Goal: Task Accomplishment & Management: Complete application form

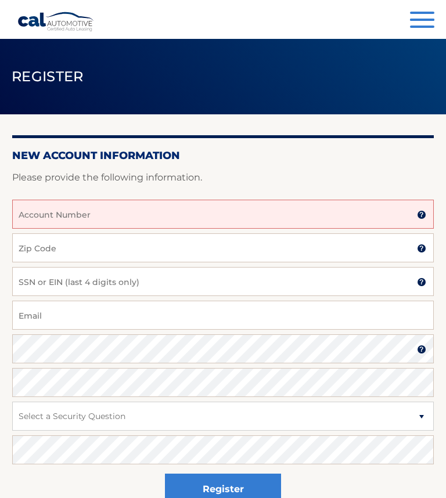
click at [116, 218] on input "Account Number" at bounding box center [223, 214] width 422 height 29
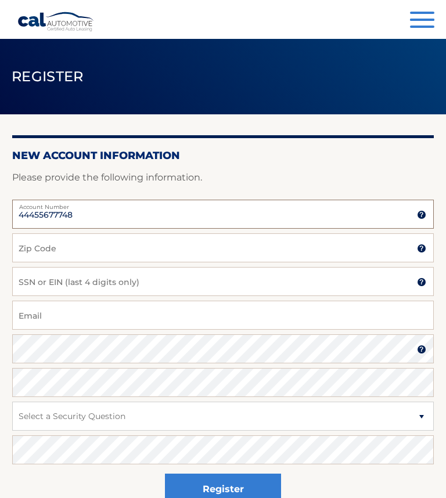
type input "44455677748"
click at [101, 252] on input "Zip Code" at bounding box center [223, 248] width 422 height 29
type input "07039"
click at [187, 275] on input "SSN or EIN (last 4 digits only)" at bounding box center [223, 281] width 422 height 29
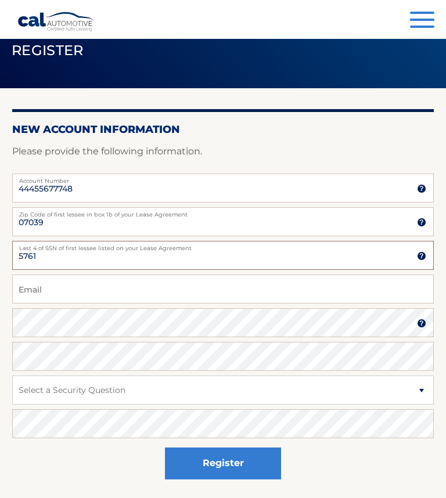
scroll to position [27, 0]
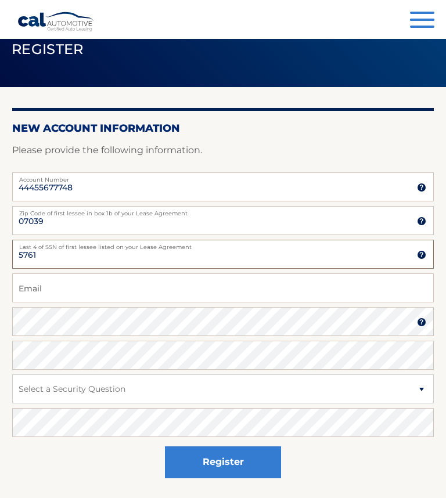
type input "5761"
click at [56, 295] on input "Email" at bounding box center [223, 288] width 422 height 29
type input "[EMAIL_ADDRESS][DOMAIN_NAME]"
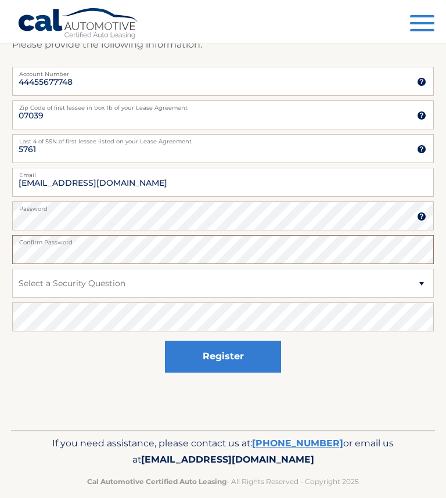
scroll to position [218, 0]
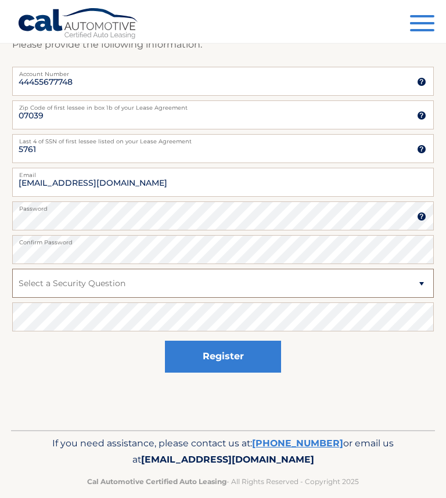
click at [420, 269] on select "Select a Security Question What was the name of your elementary school? What is…" at bounding box center [223, 283] width 422 height 29
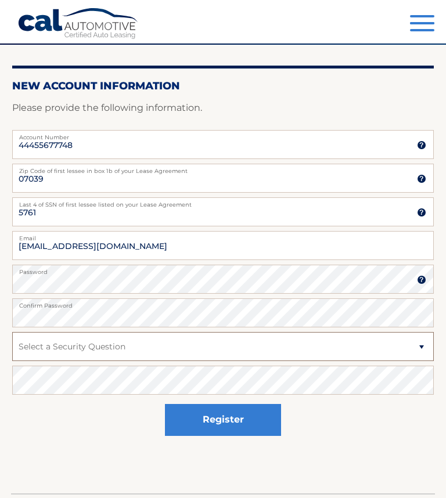
select select "2"
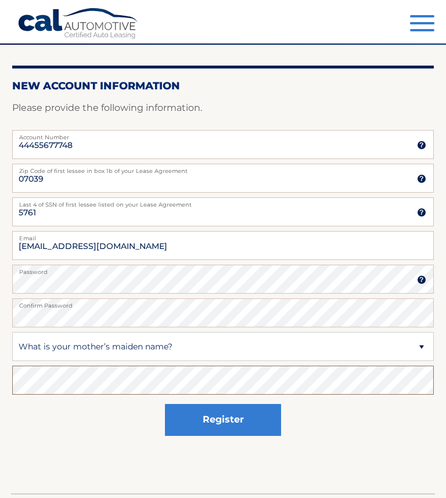
scroll to position [252, 0]
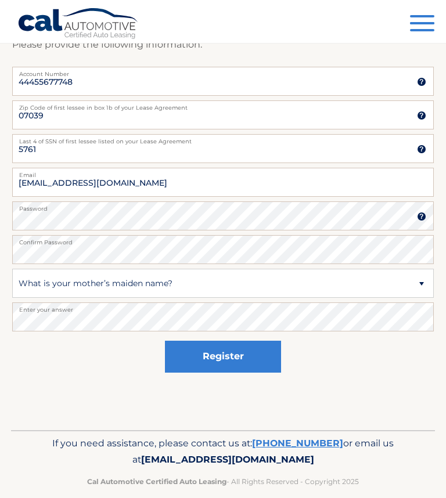
click at [211, 341] on button "Register" at bounding box center [223, 357] width 116 height 32
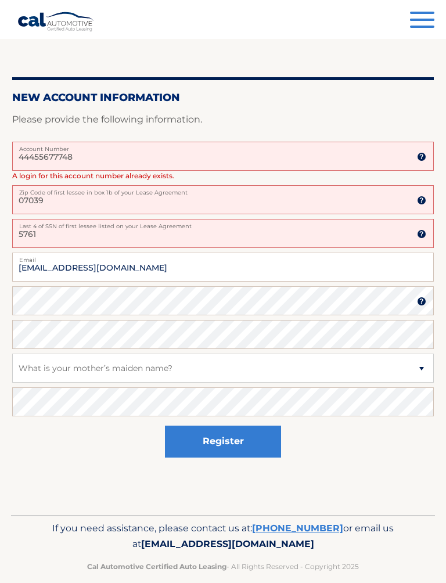
scroll to position [250, 0]
